Goal: Communication & Community: Answer question/provide support

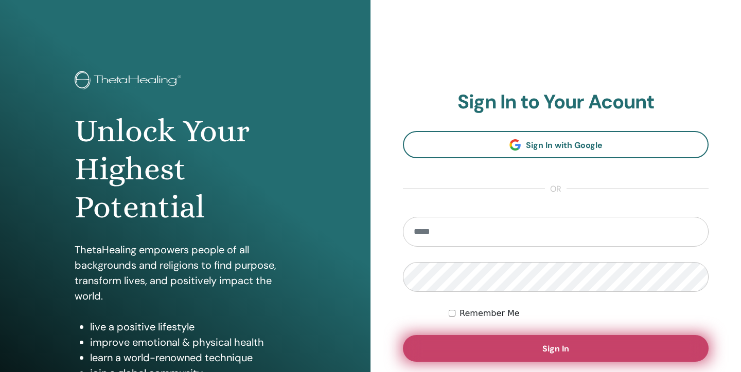
type input "**********"
click at [488, 345] on button "Sign In" at bounding box center [555, 348] width 305 height 27
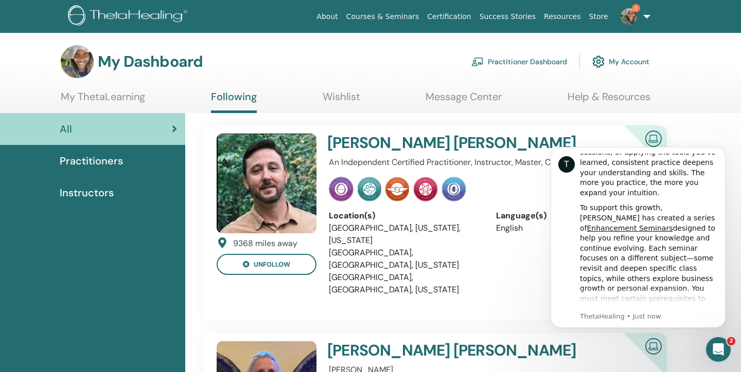
click at [535, 62] on link "Practitioner Dashboard" at bounding box center [519, 61] width 96 height 23
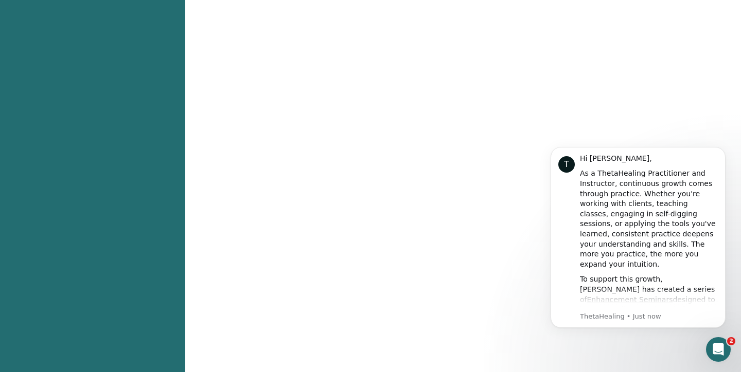
scroll to position [244, 0]
click at [703, 151] on div "T Hi Tiffany, As a ThetaHealing Practitioner and Instructor, continuous growth …" at bounding box center [637, 237] width 175 height 181
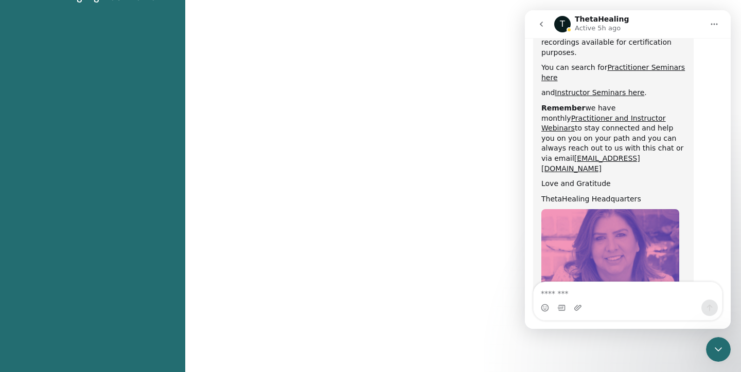
scroll to position [605, 0]
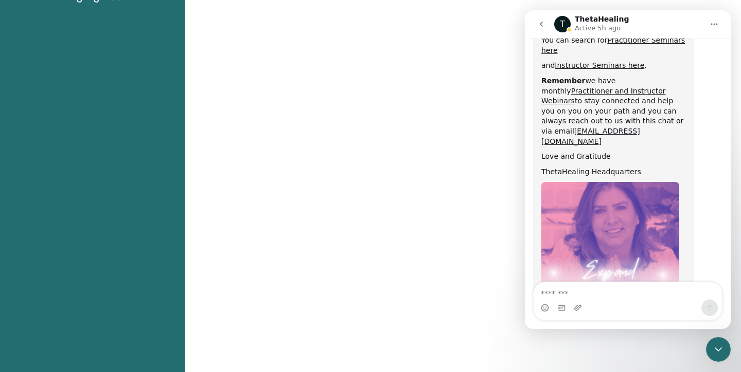
click at [539, 26] on icon "go back" at bounding box center [541, 24] width 8 height 8
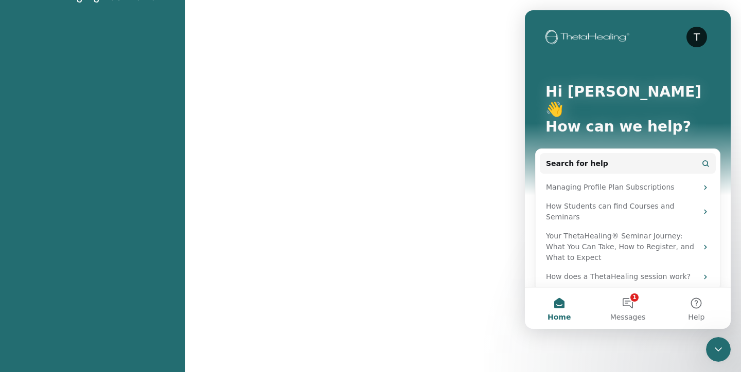
click at [718, 24] on div "T Hi Tiffany 👋 How can we help?" at bounding box center [627, 111] width 185 height 203
click at [525, 15] on div "T Hi Tiffany 👋 How can we help? Search for help Managing Profile Plan Subscript…" at bounding box center [628, 175] width 206 height 330
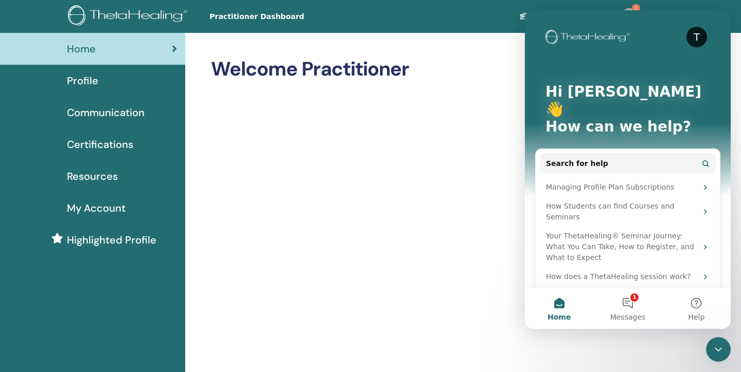
click at [715, 354] on icon "Close Intercom Messenger" at bounding box center [718, 350] width 12 height 12
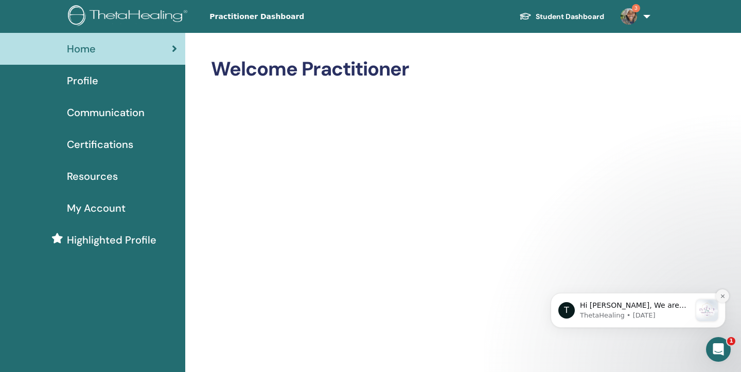
click at [723, 296] on icon "Dismiss notification" at bounding box center [722, 297] width 6 height 6
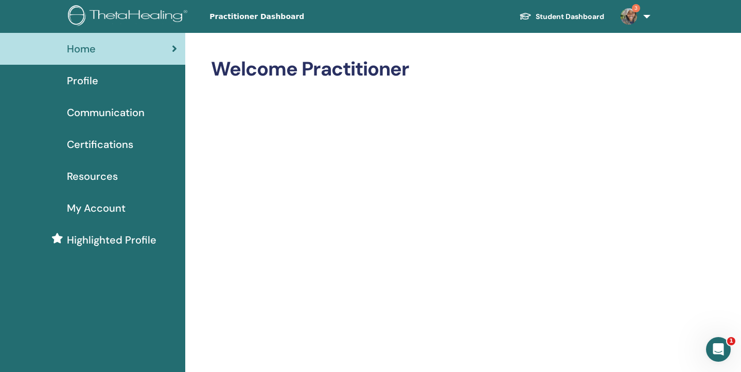
click at [647, 17] on link "3" at bounding box center [633, 16] width 42 height 33
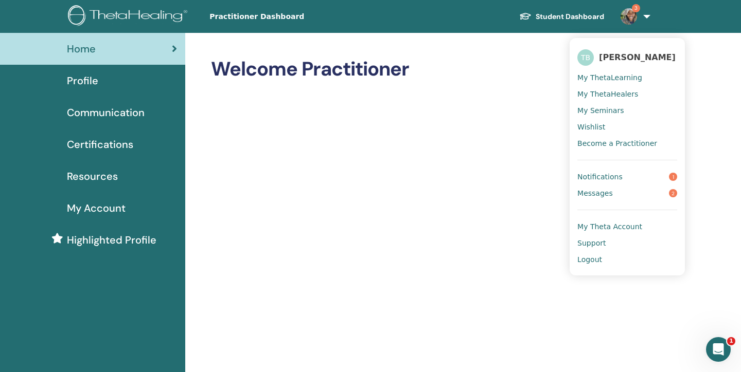
click at [619, 77] on span "My ThetaLearning" at bounding box center [609, 77] width 65 height 9
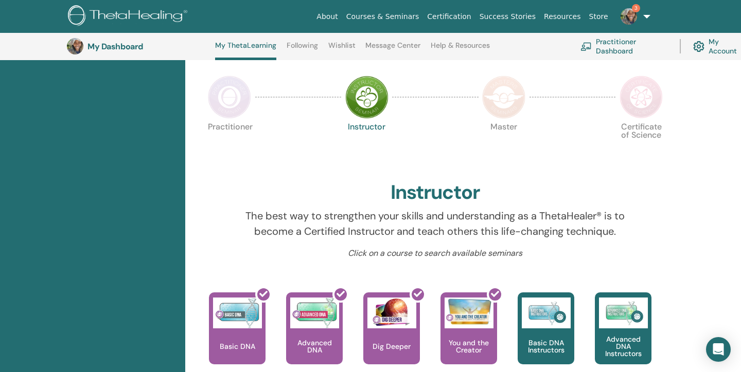
scroll to position [219, 0]
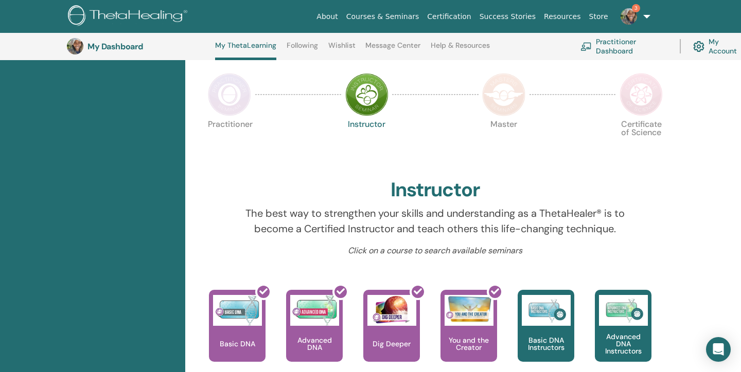
click at [223, 100] on img at bounding box center [229, 94] width 43 height 43
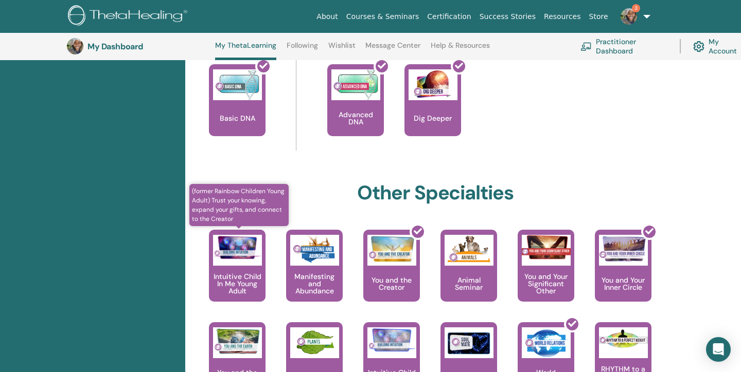
scroll to position [437, 0]
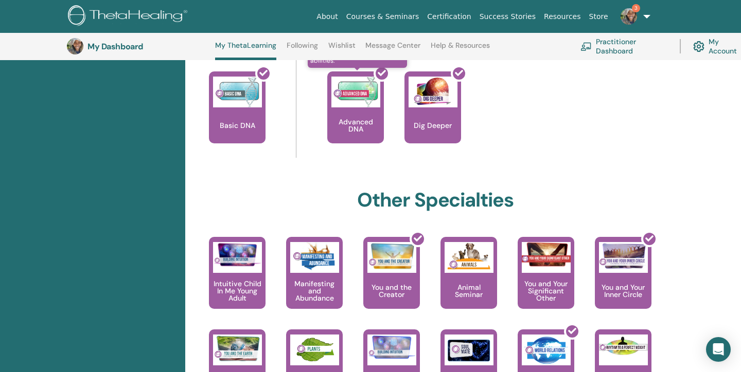
click at [342, 102] on div at bounding box center [361, 111] width 57 height 93
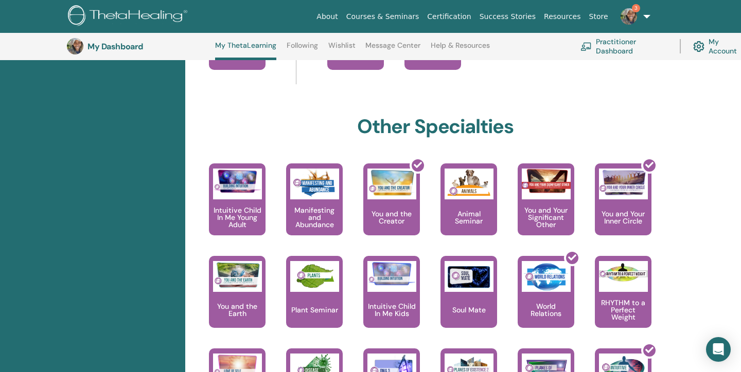
scroll to position [562, 0]
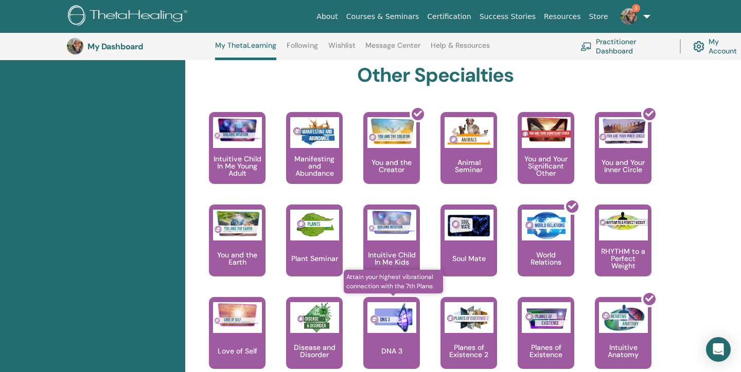
click at [384, 346] on div "DNA 3" at bounding box center [391, 333] width 57 height 72
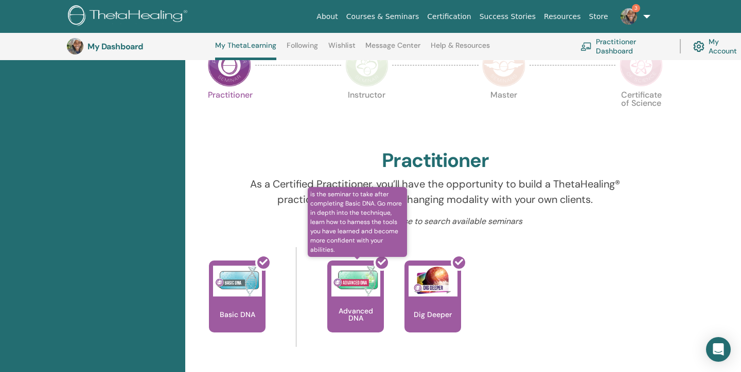
scroll to position [209, 0]
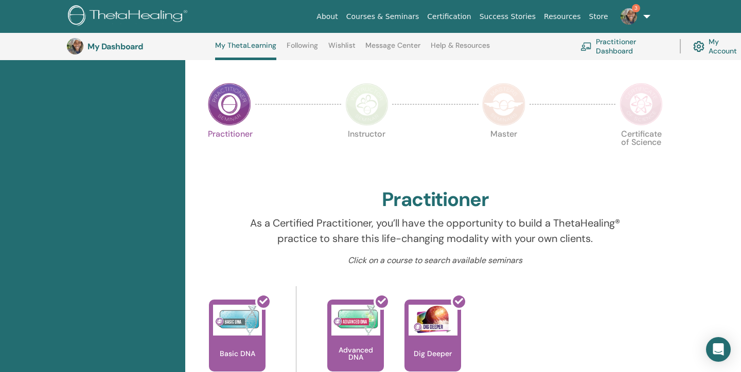
click at [368, 105] on img at bounding box center [366, 104] width 43 height 43
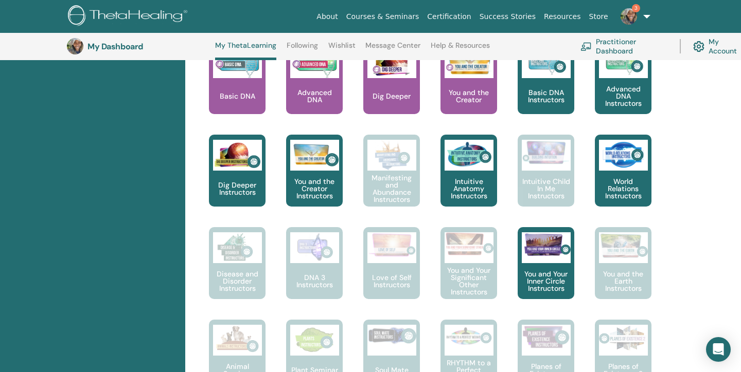
scroll to position [465, 0]
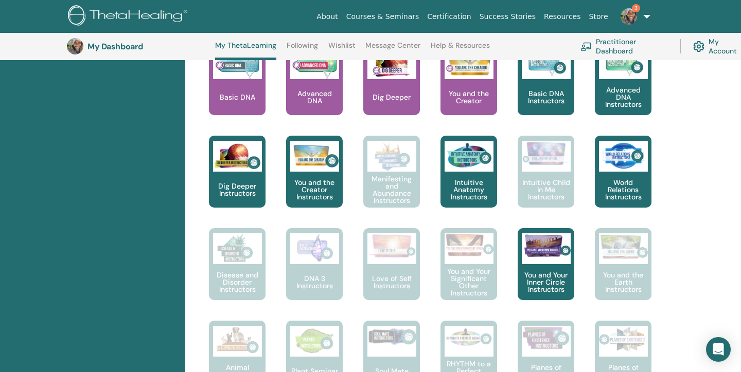
click at [633, 14] on img at bounding box center [628, 16] width 16 height 16
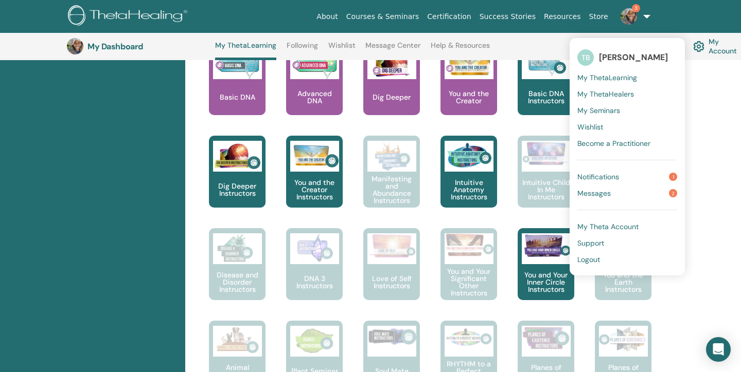
click at [648, 175] on link "Notifications 1" at bounding box center [627, 177] width 100 height 16
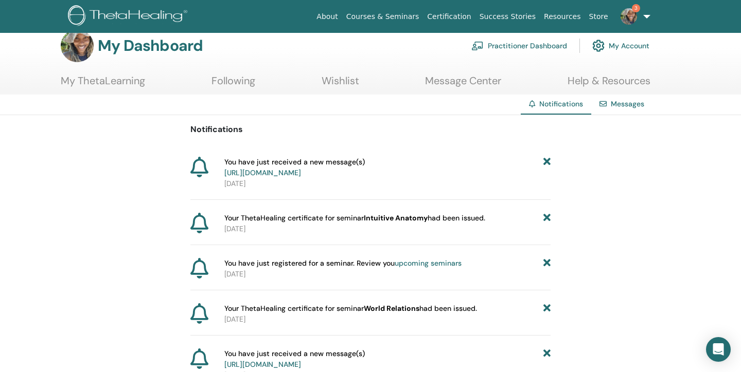
scroll to position [14, 0]
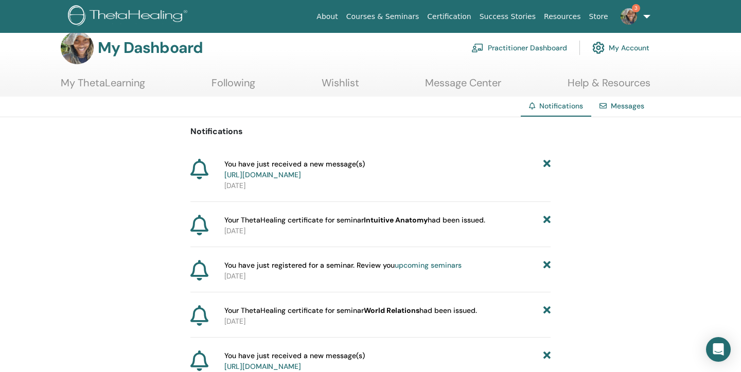
click at [301, 174] on link "https://member.thetahealing.com/message-center/messages/6e6ce238-4782-460f-b051…" at bounding box center [262, 174] width 77 height 9
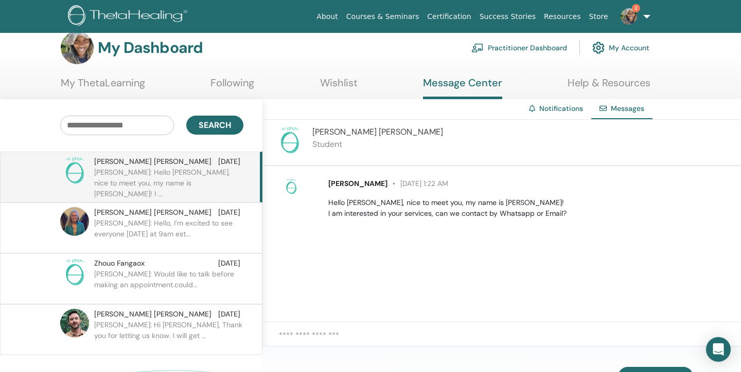
scroll to position [15, 0]
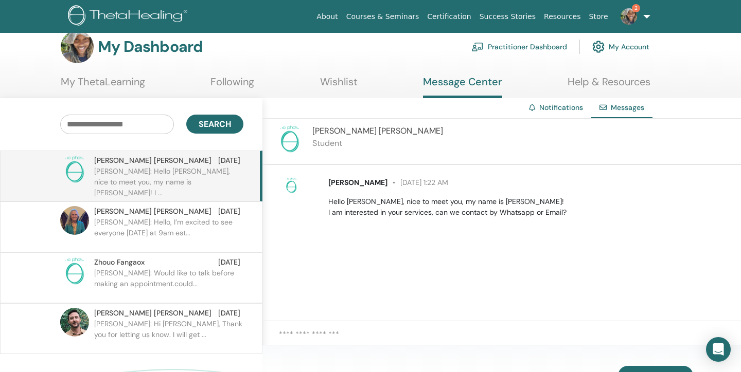
click at [554, 44] on link "Practitioner Dashboard" at bounding box center [519, 46] width 96 height 23
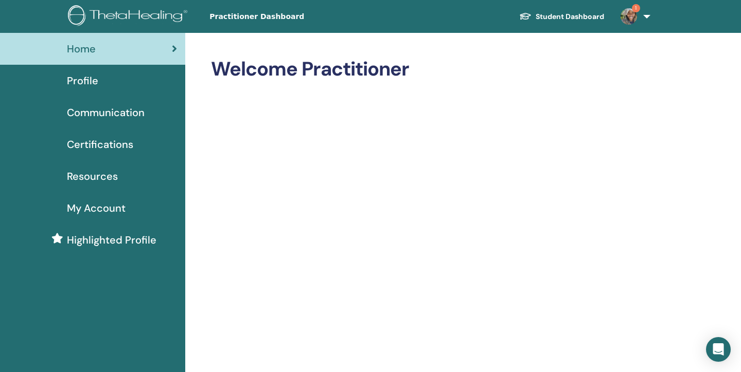
click at [94, 211] on span "My Account" at bounding box center [96, 208] width 59 height 15
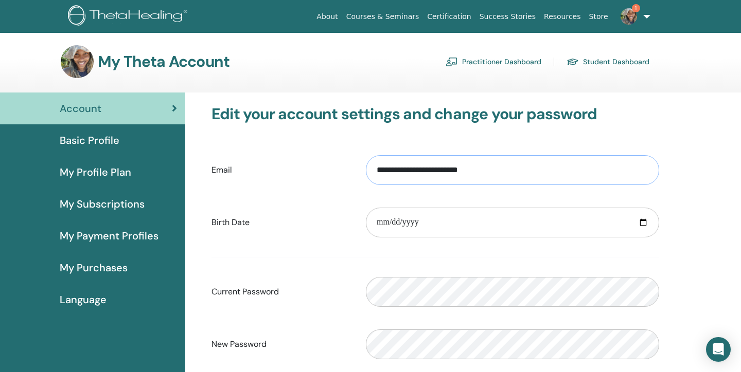
click at [470, 171] on input "**********" at bounding box center [512, 170] width 293 height 30
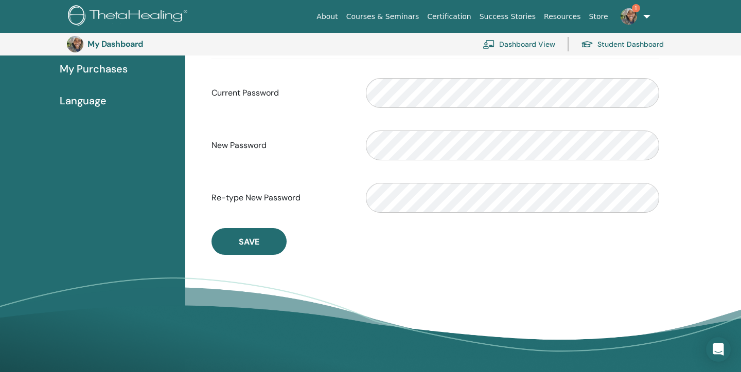
scroll to position [223, 0]
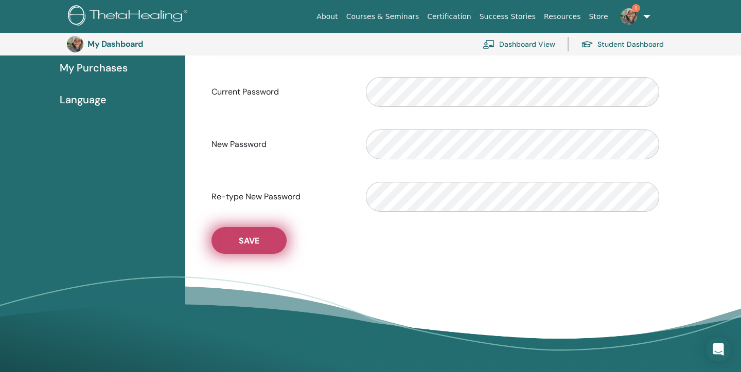
type input "**********"
click at [277, 242] on button "Save" at bounding box center [248, 240] width 75 height 27
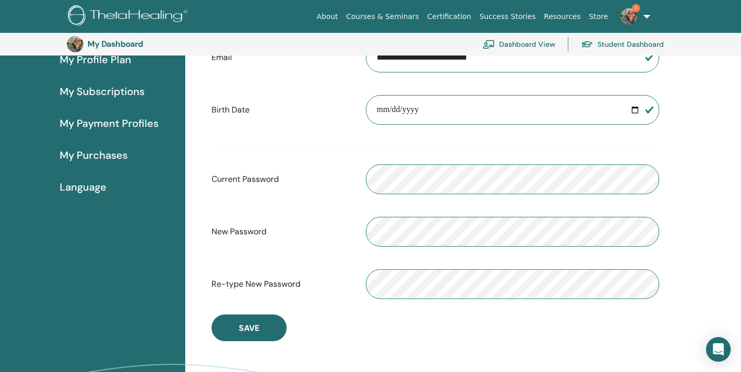
scroll to position [150, 0]
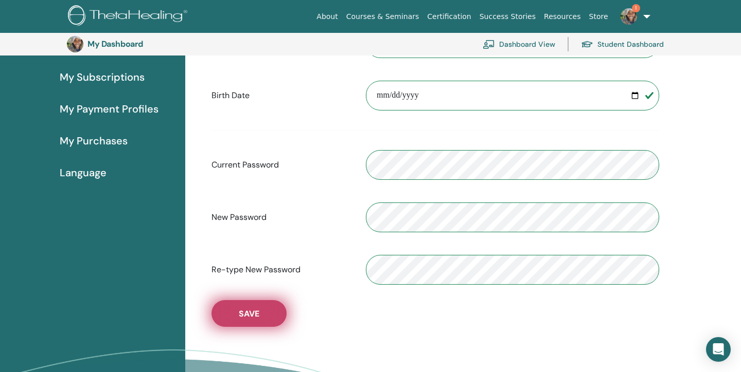
click at [259, 316] on button "Save" at bounding box center [248, 313] width 75 height 27
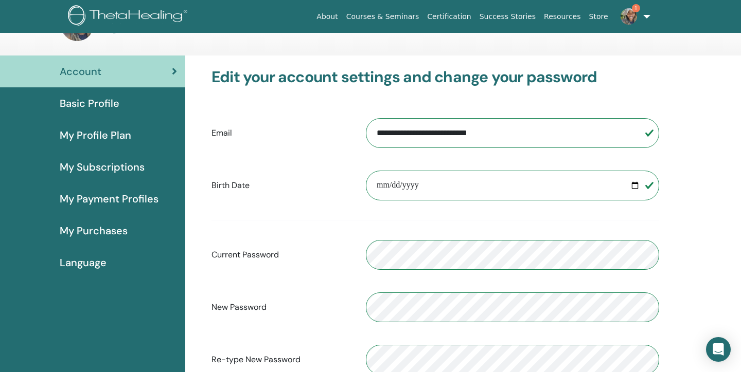
scroll to position [0, 0]
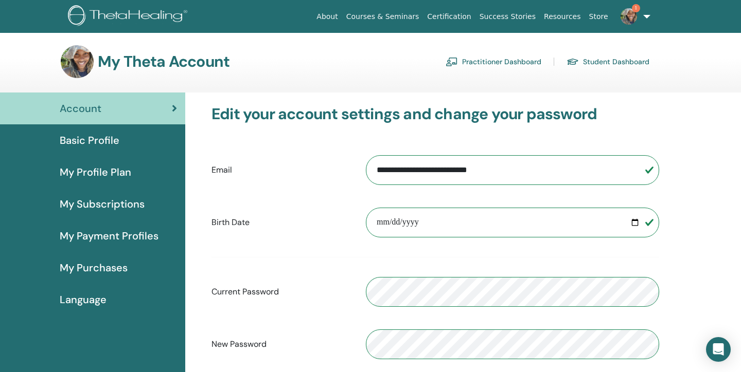
click at [636, 16] on img at bounding box center [628, 16] width 16 height 16
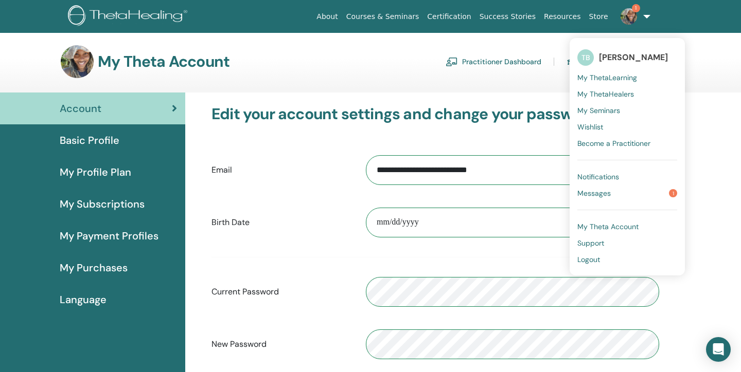
click at [611, 195] on link "Messages 1" at bounding box center [627, 193] width 100 height 16
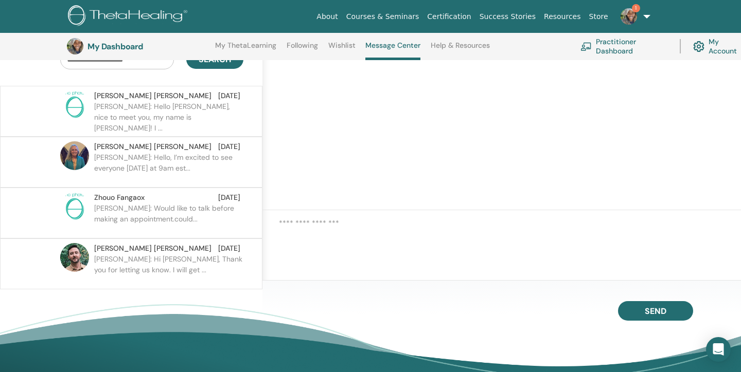
scroll to position [107, 4]
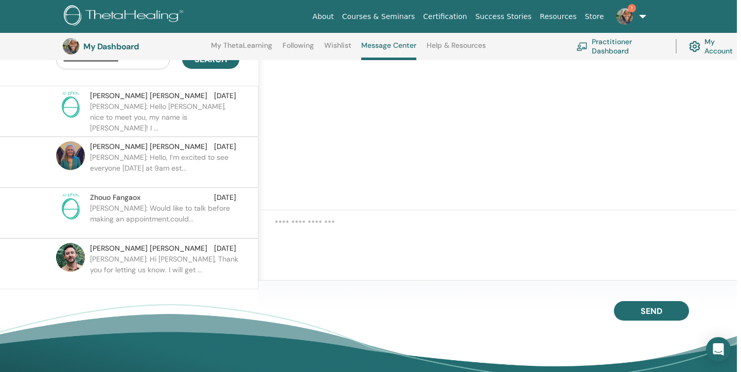
click at [224, 208] on p "[PERSON_NAME]: Would like to talk before making an appointment.could..." at bounding box center [164, 218] width 149 height 31
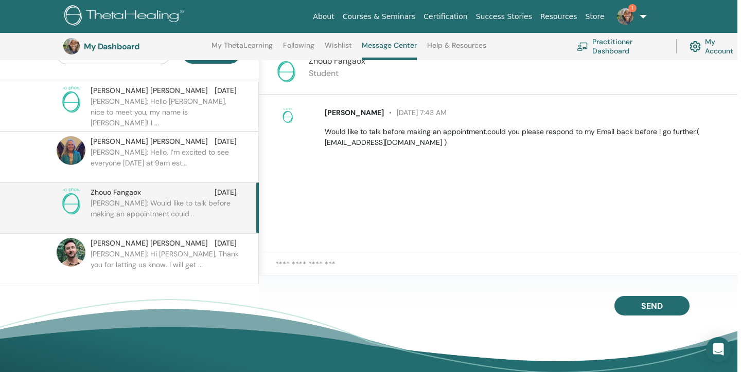
scroll to position [104, 4]
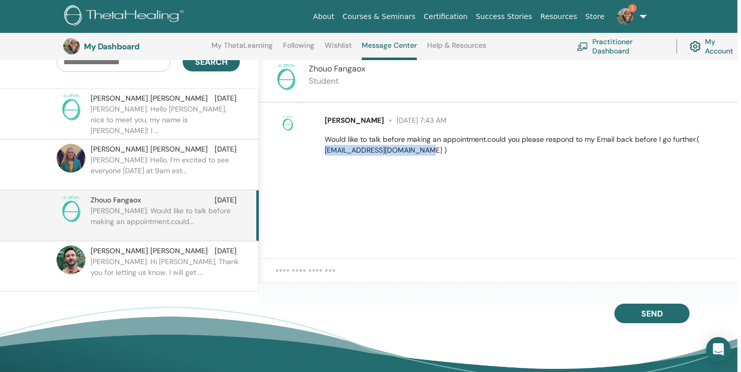
drag, startPoint x: 414, startPoint y: 151, endPoint x: 322, endPoint y: 149, distance: 92.1
click at [322, 149] on div "[PERSON_NAME] [DATE] 7:43 AM Would like to talk before making an appointment.co…" at bounding box center [525, 135] width 416 height 41
copy p "[EMAIL_ADDRESS][DOMAIN_NAME]"
